Goal: Transaction & Acquisition: Purchase product/service

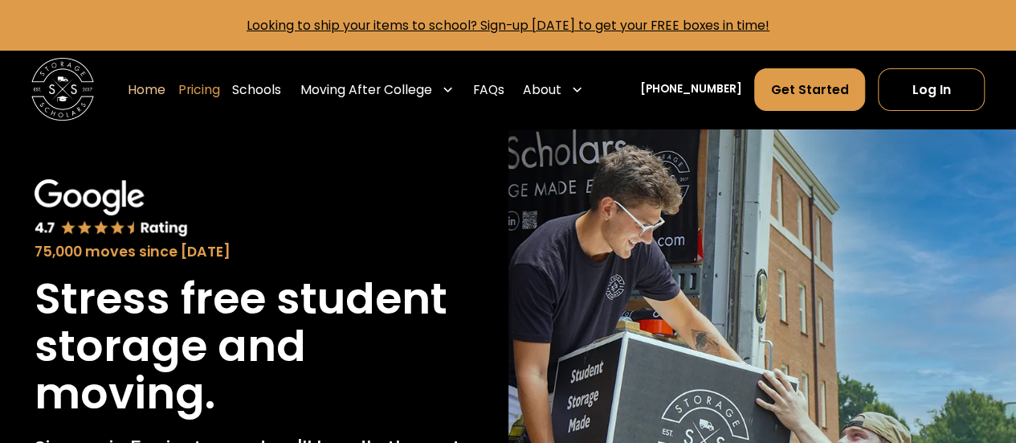
click at [220, 91] on link "Pricing" at bounding box center [199, 89] width 42 height 44
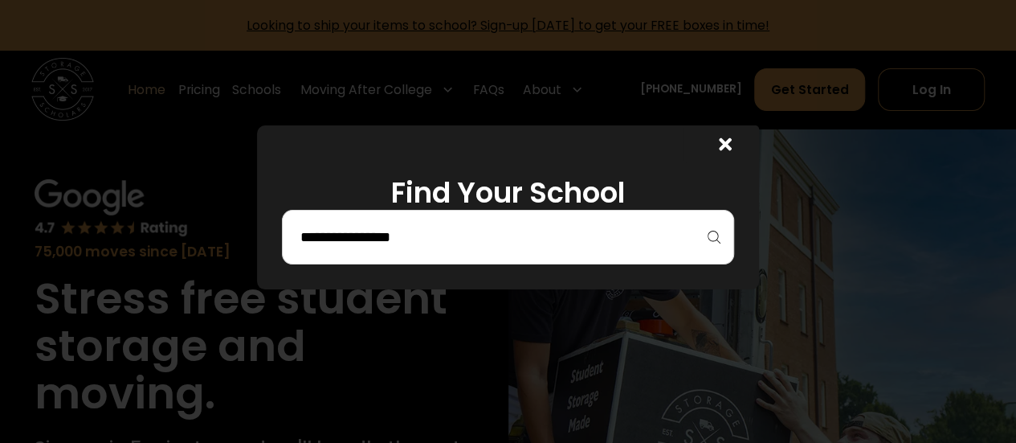
click at [392, 235] on input "search" at bounding box center [508, 236] width 419 height 27
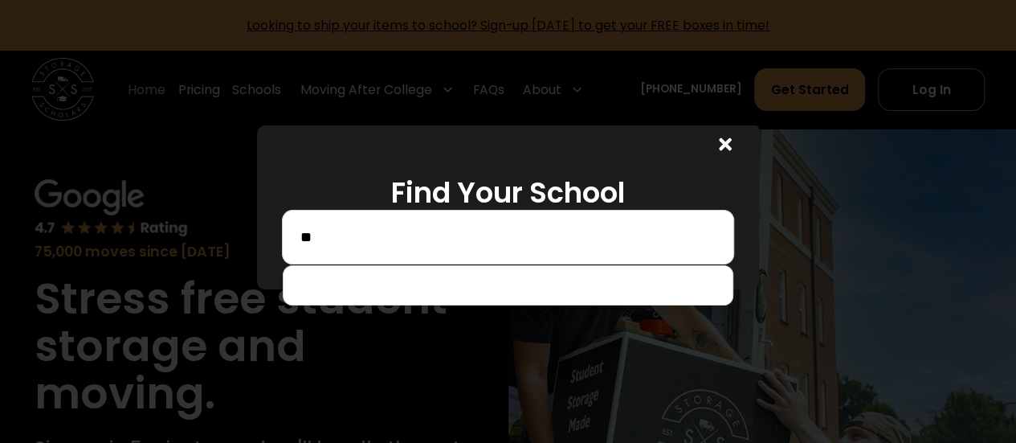
type input "*"
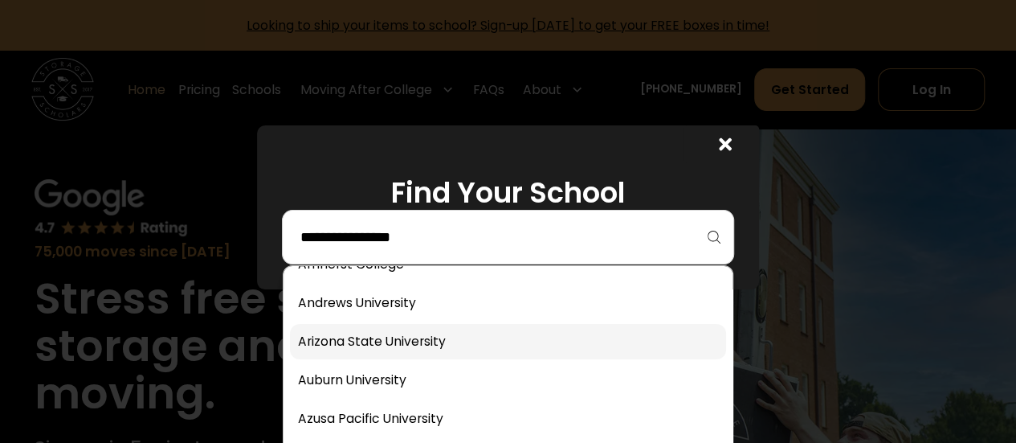
scroll to position [161, 0]
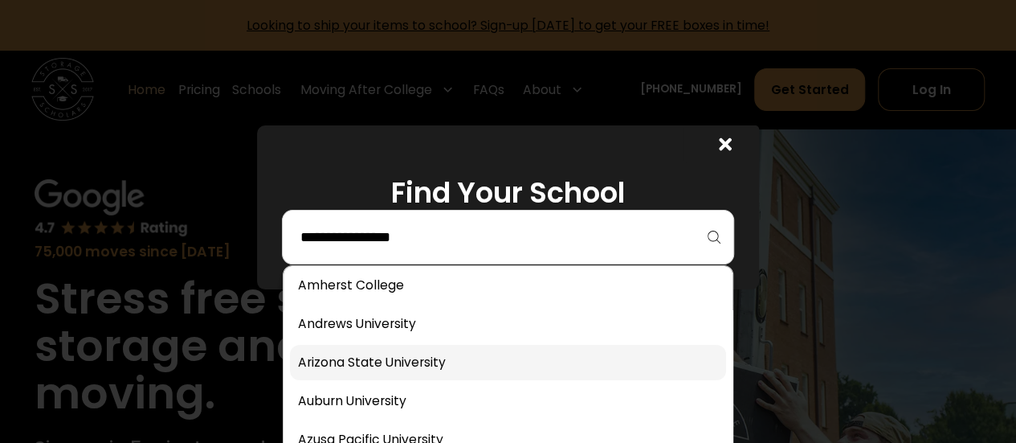
click at [398, 366] on link at bounding box center [508, 362] width 436 height 35
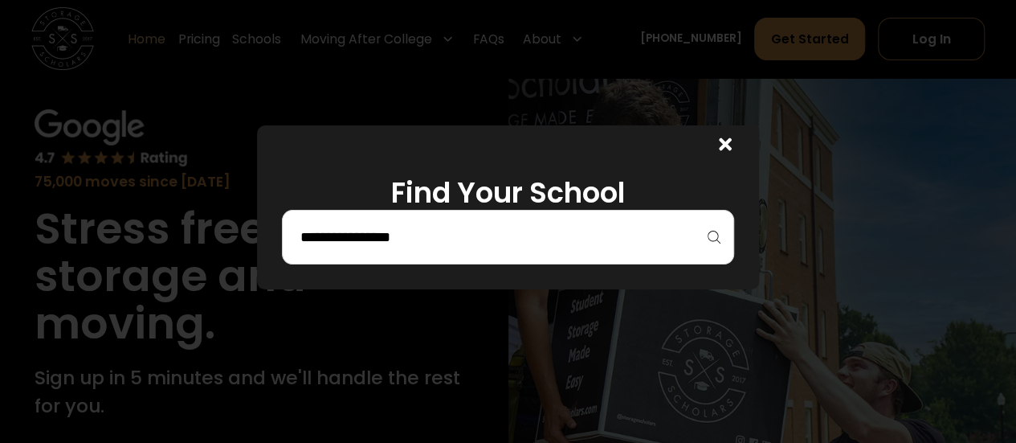
scroll to position [241, 0]
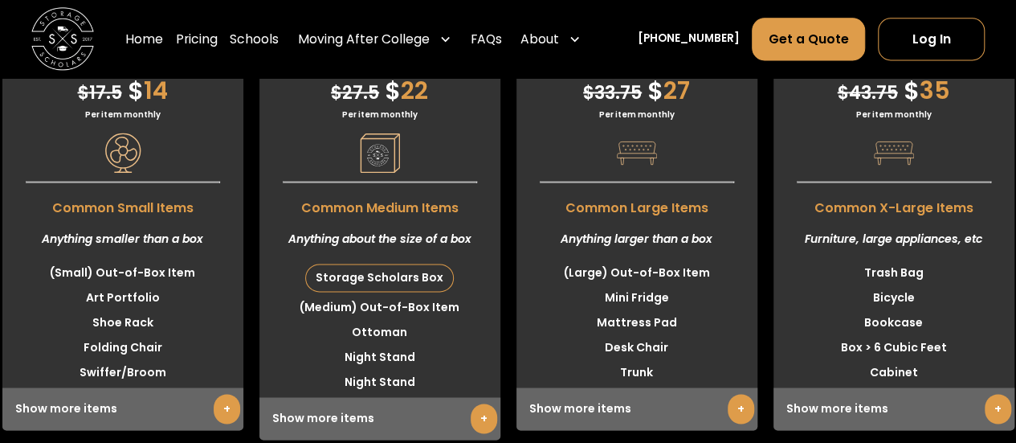
scroll to position [4152, 0]
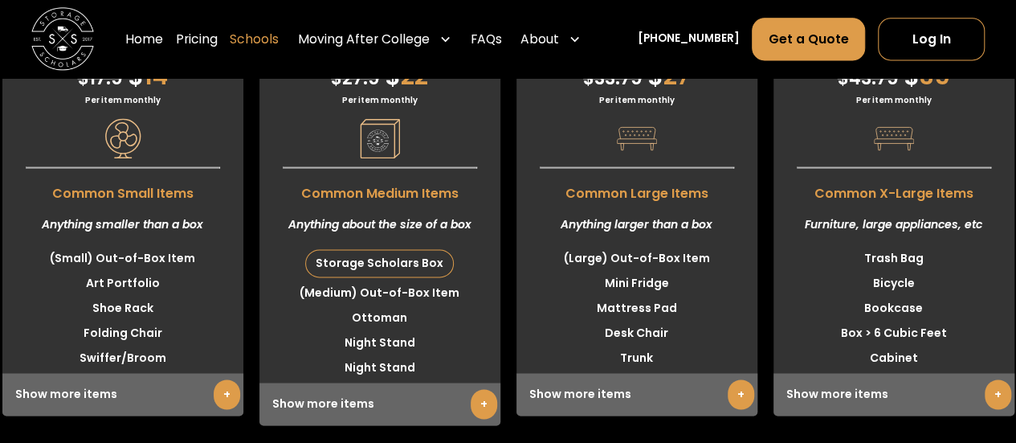
click at [279, 39] on link "Schools" at bounding box center [254, 40] width 49 height 44
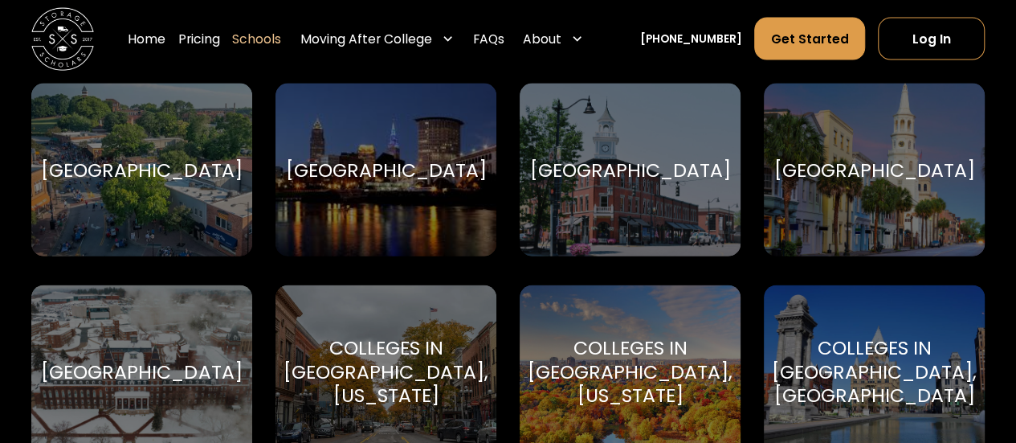
scroll to position [1687, 0]
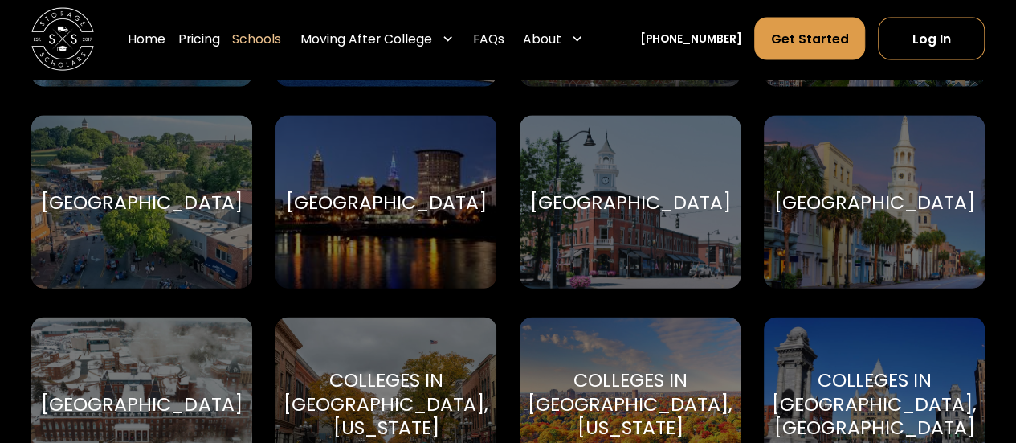
click at [604, 214] on div "[GEOGRAPHIC_DATA]" at bounding box center [630, 201] width 201 height 23
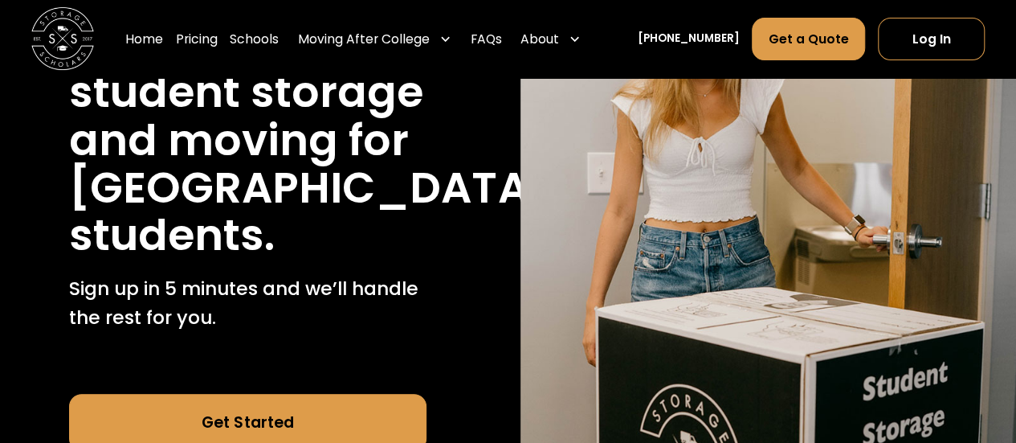
scroll to position [402, 0]
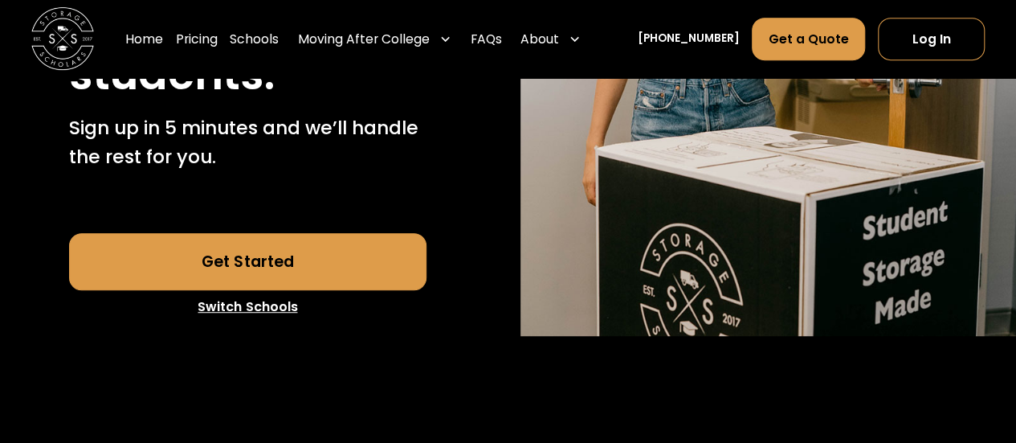
click at [252, 289] on link "Get Started" at bounding box center [247, 261] width 357 height 56
